Goal: Navigation & Orientation: Find specific page/section

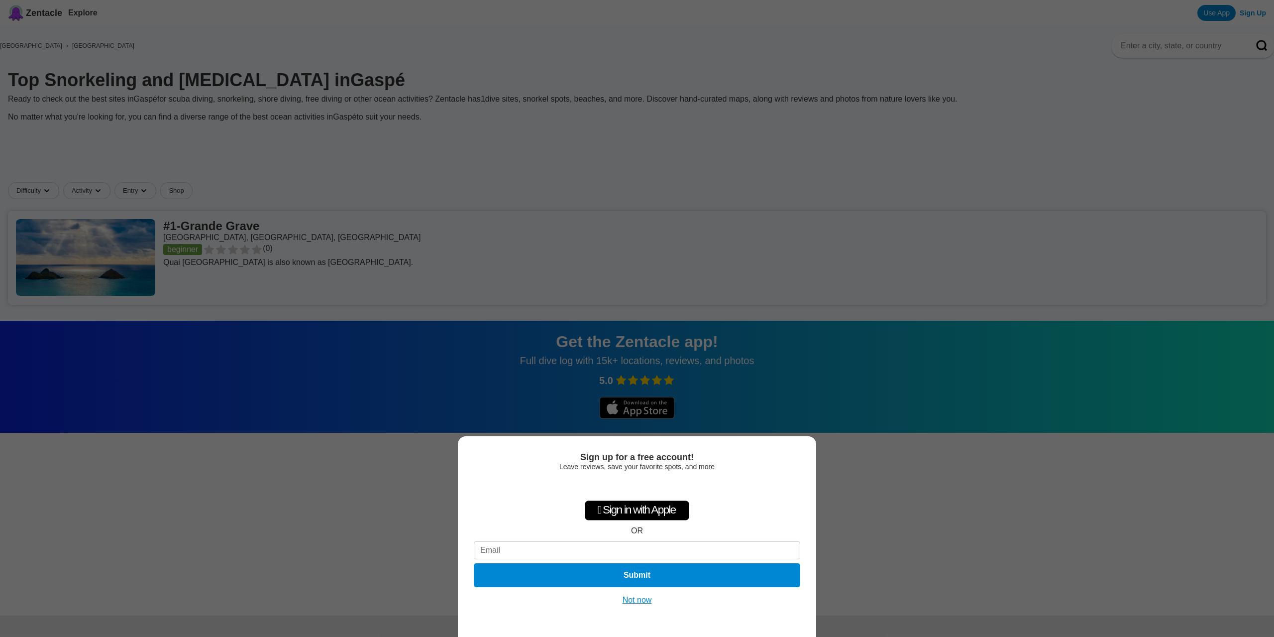
click at [791, 158] on div "Sign up for a free account! Leave reviews, save your favorite spots, and more …" at bounding box center [637, 318] width 1274 height 637
drag, startPoint x: 872, startPoint y: 534, endPoint x: 883, endPoint y: 542, distance: 13.8
click at [873, 534] on div "Sign up for a free account! Leave reviews, save your favorite spots, and more …" at bounding box center [637, 318] width 1274 height 637
click at [647, 601] on button "Not now" at bounding box center [637, 600] width 35 height 10
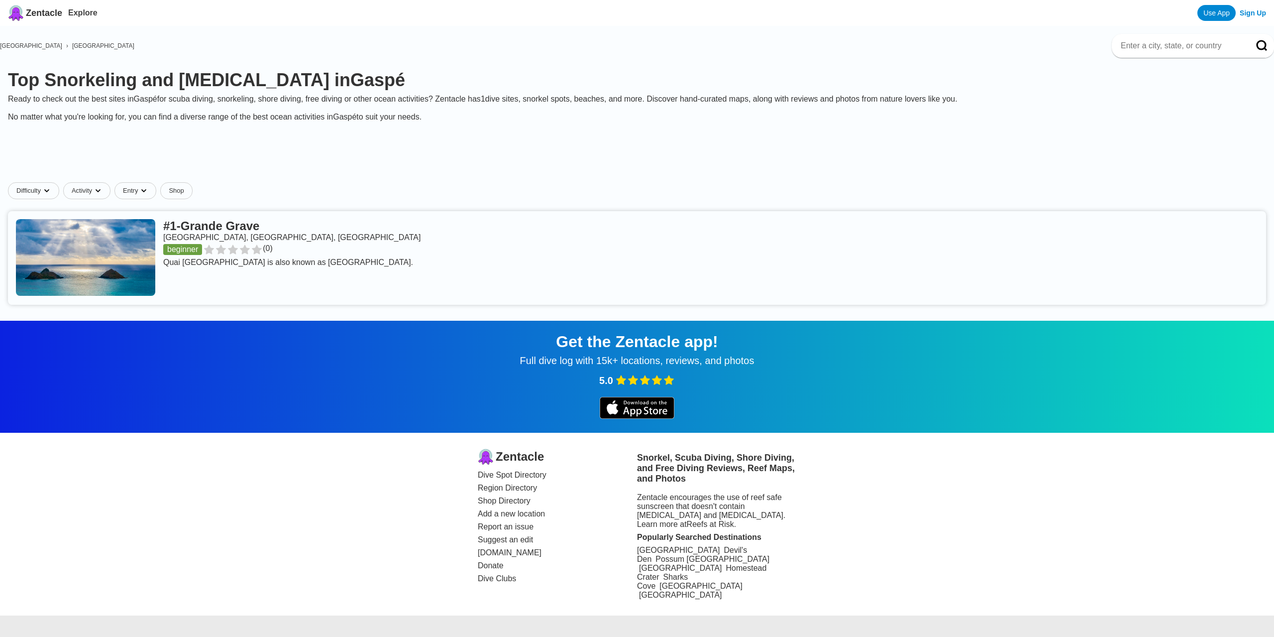
click at [278, 211] on link at bounding box center [637, 258] width 1258 height 94
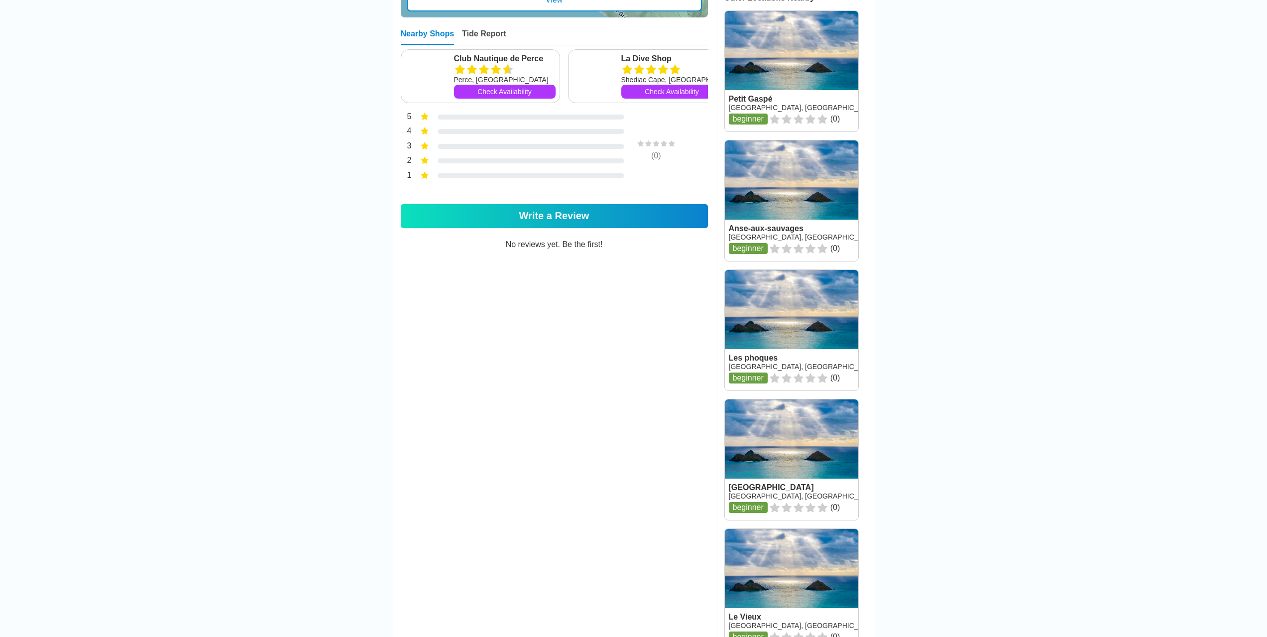
scroll to position [498, 0]
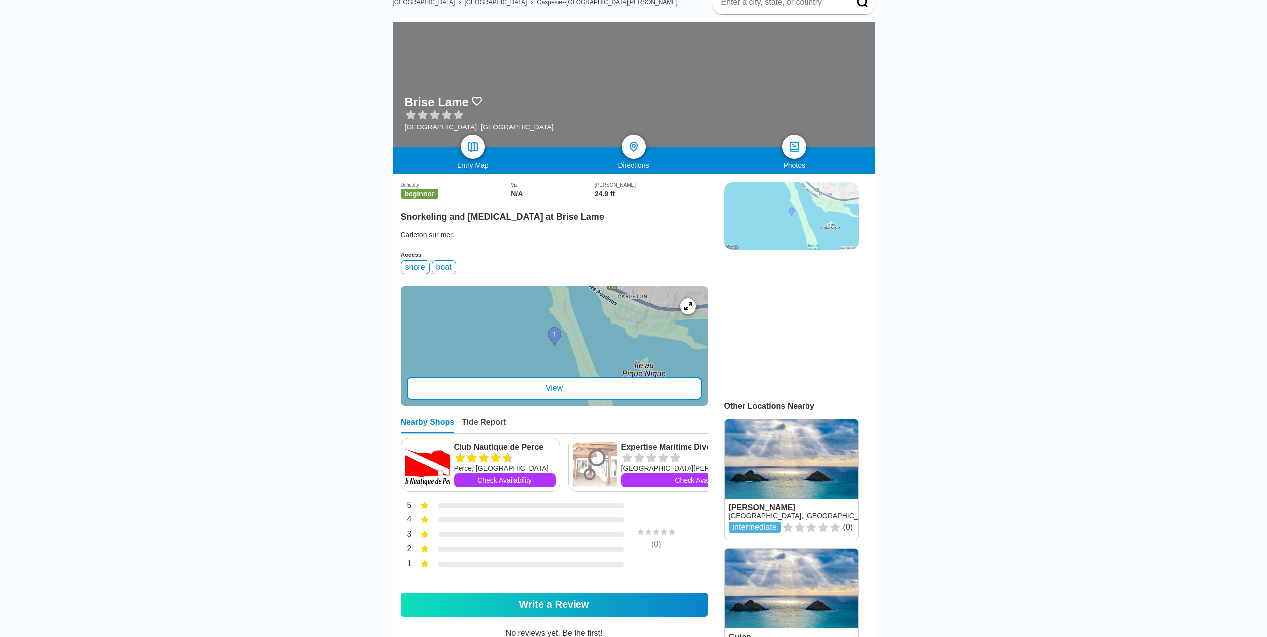
scroll to position [100, 0]
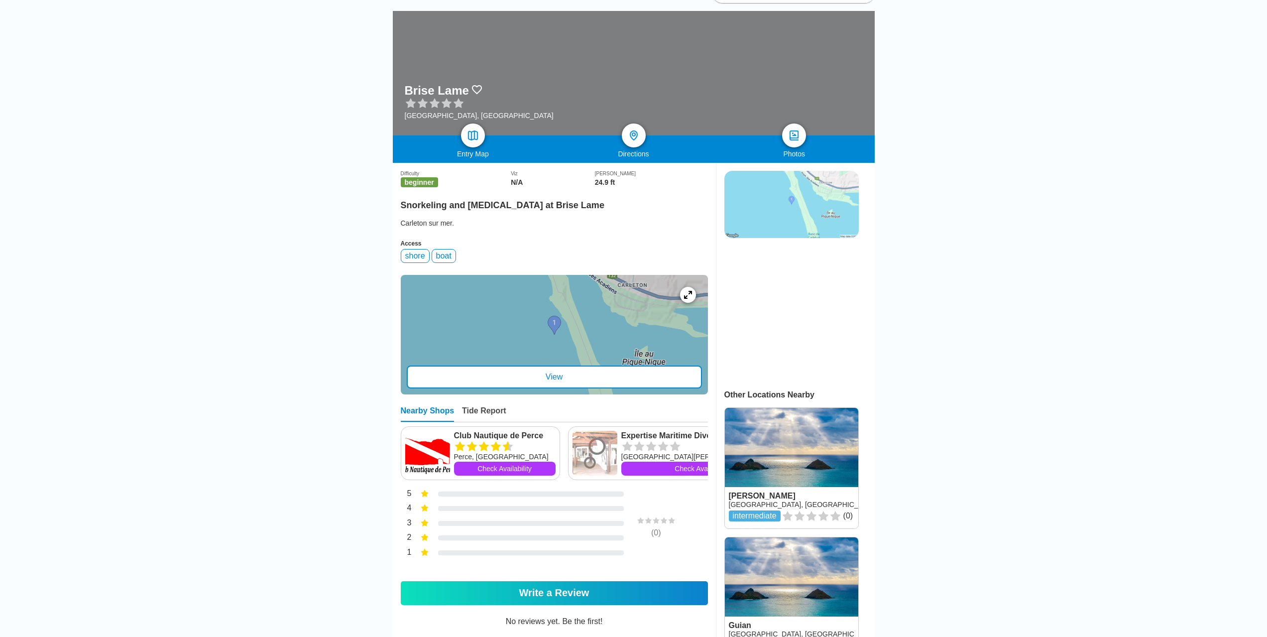
click at [561, 365] on div "View" at bounding box center [554, 376] width 295 height 23
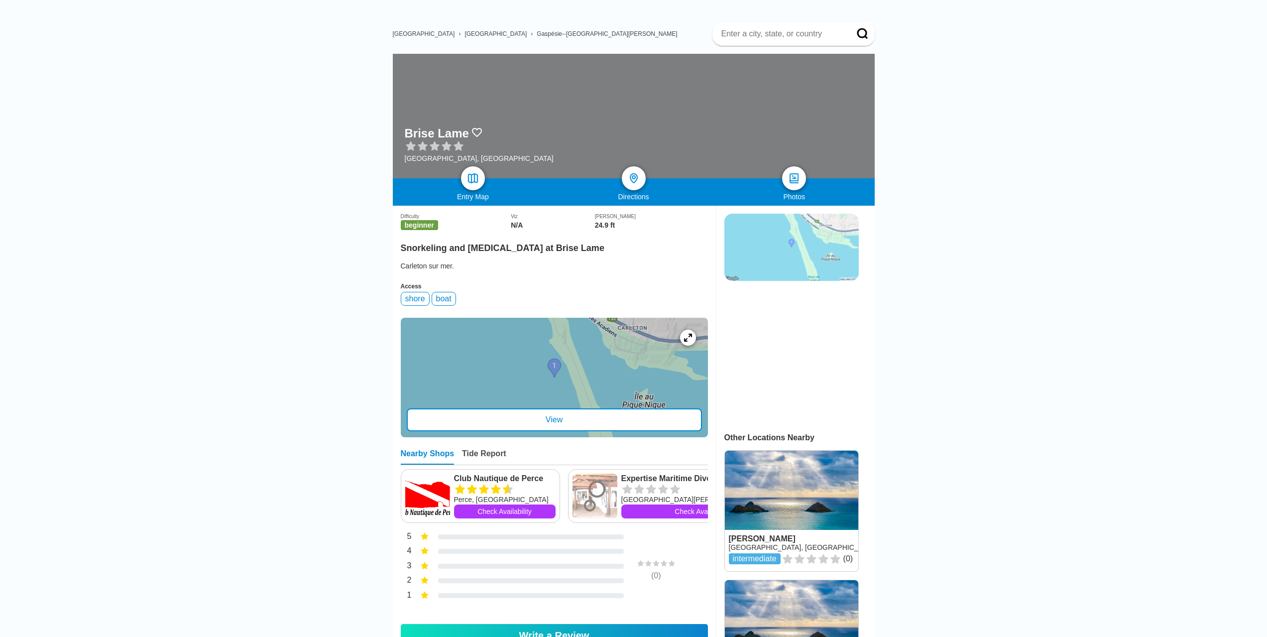
scroll to position [0, 0]
